Goal: Transaction & Acquisition: Obtain resource

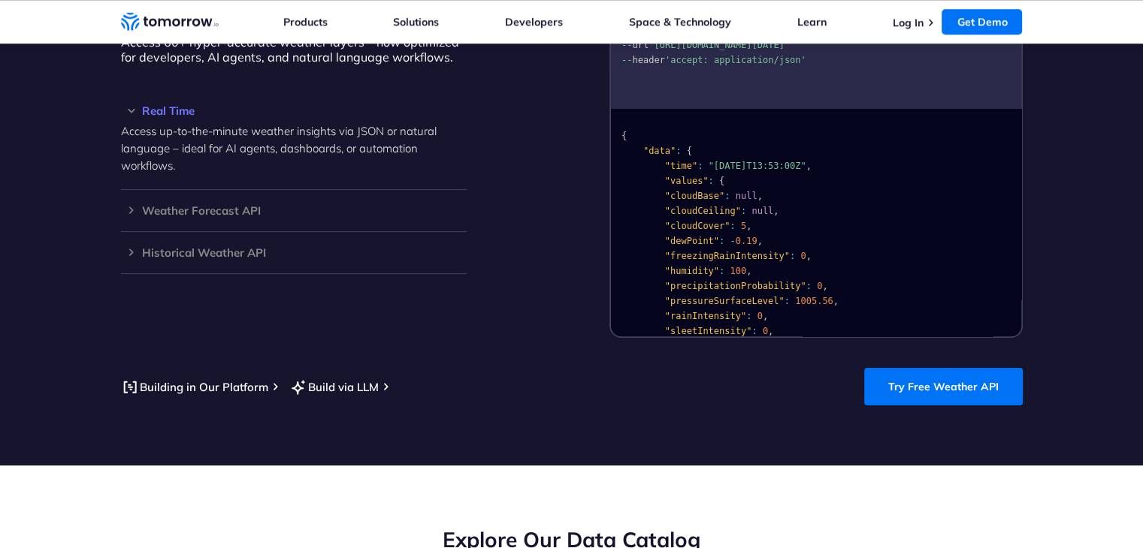
scroll to position [1398, 0]
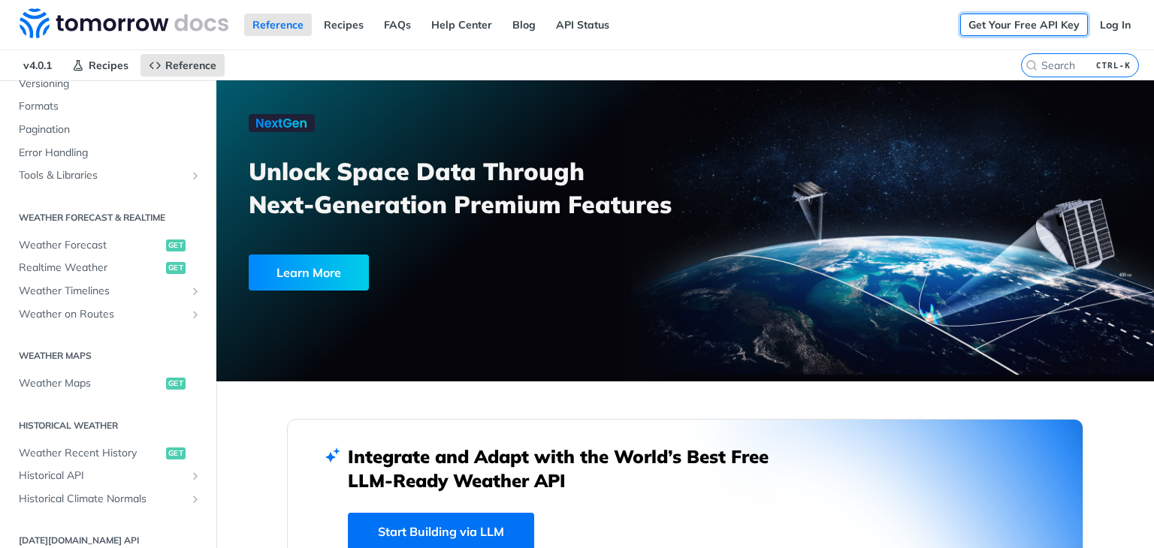
click at [1037, 22] on link "Get Your Free API Key" at bounding box center [1024, 25] width 128 height 23
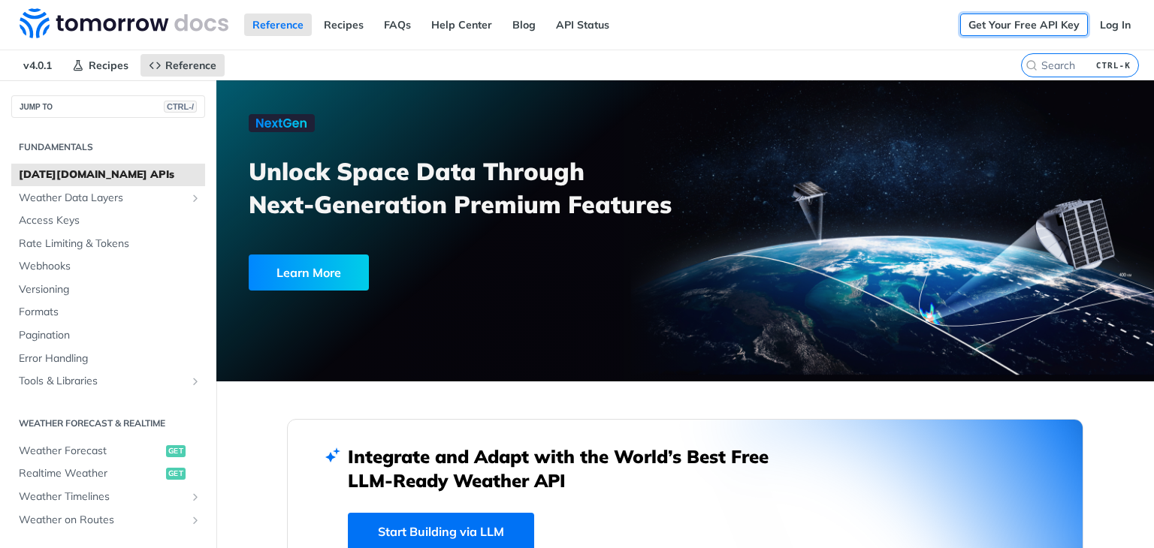
click at [986, 31] on link "Get Your Free API Key" at bounding box center [1024, 25] width 128 height 23
